Goal: Transaction & Acquisition: Subscribe to service/newsletter

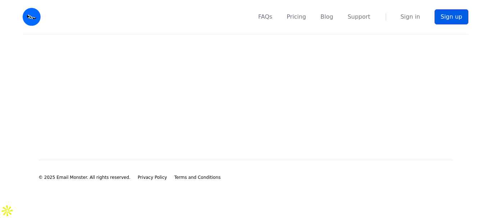
click at [450, 15] on link "Sign up" at bounding box center [452, 16] width 34 height 15
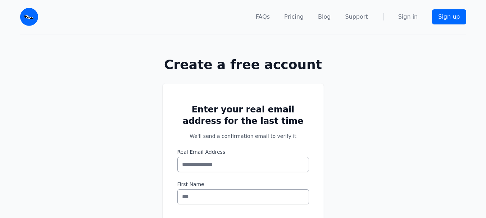
click at [237, 167] on input "Real Email Address" at bounding box center [243, 164] width 132 height 15
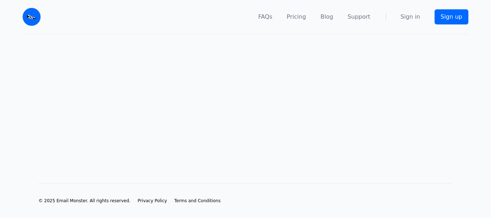
click at [219, 44] on main at bounding box center [245, 98] width 491 height 126
click at [260, 33] on nav "FAQs Pricing Blog Support Sign in Sign up" at bounding box center [258, 17] width 419 height 34
